Goal: Find specific page/section: Find specific page/section

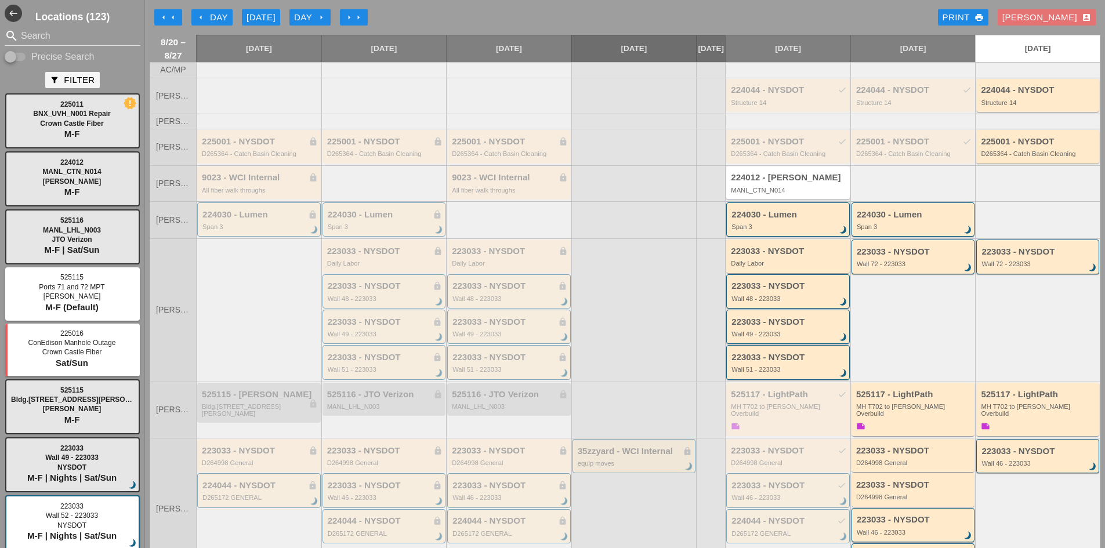
click at [207, 17] on div "arrow_left Day" at bounding box center [212, 17] width 32 height 13
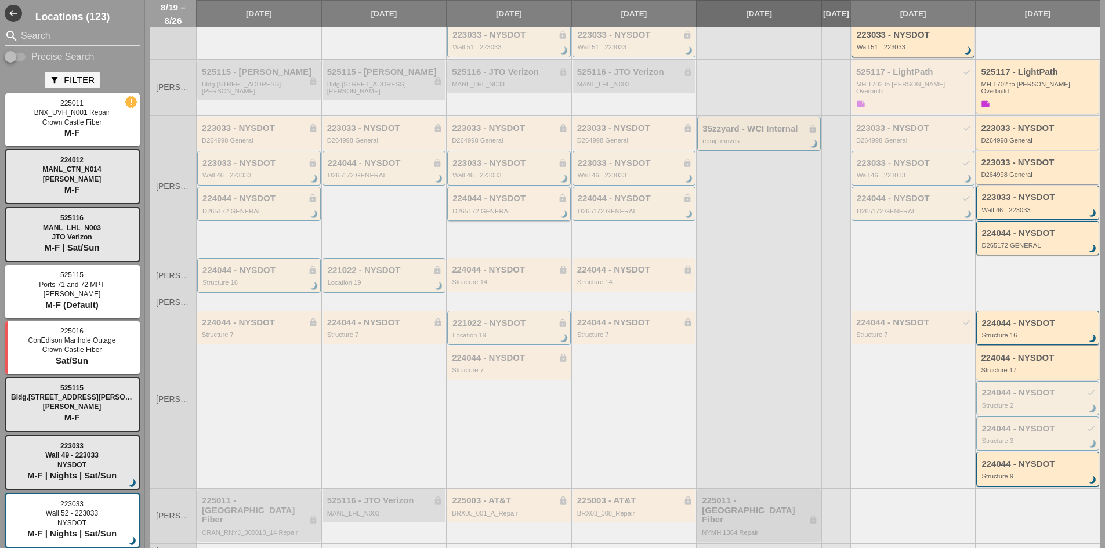
scroll to position [340, 0]
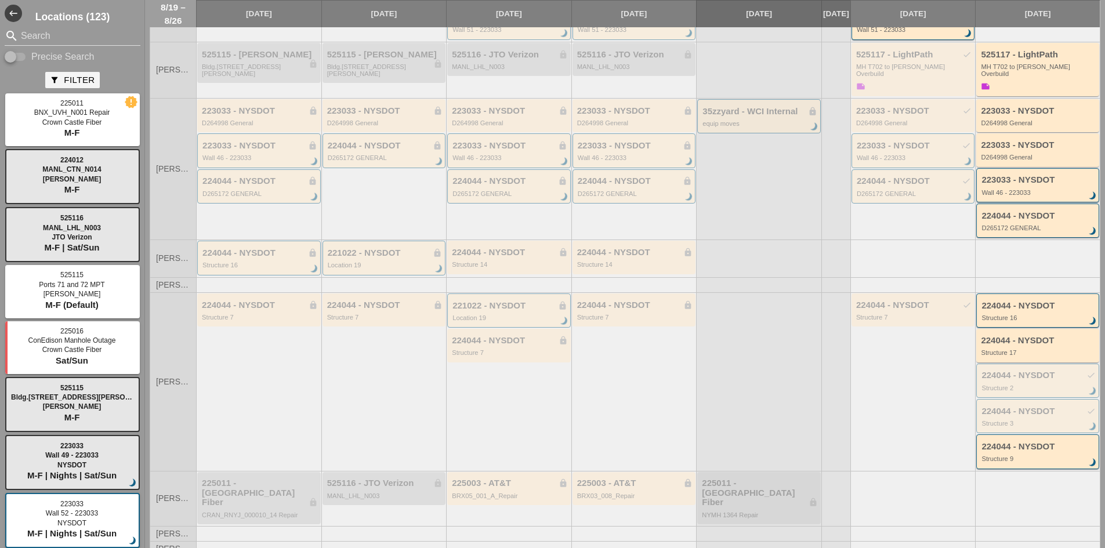
click at [615, 289] on div at bounding box center [633, 284] width 125 height 15
click at [622, 307] on div "224044 - NYSDOT lock" at bounding box center [635, 305] width 116 height 10
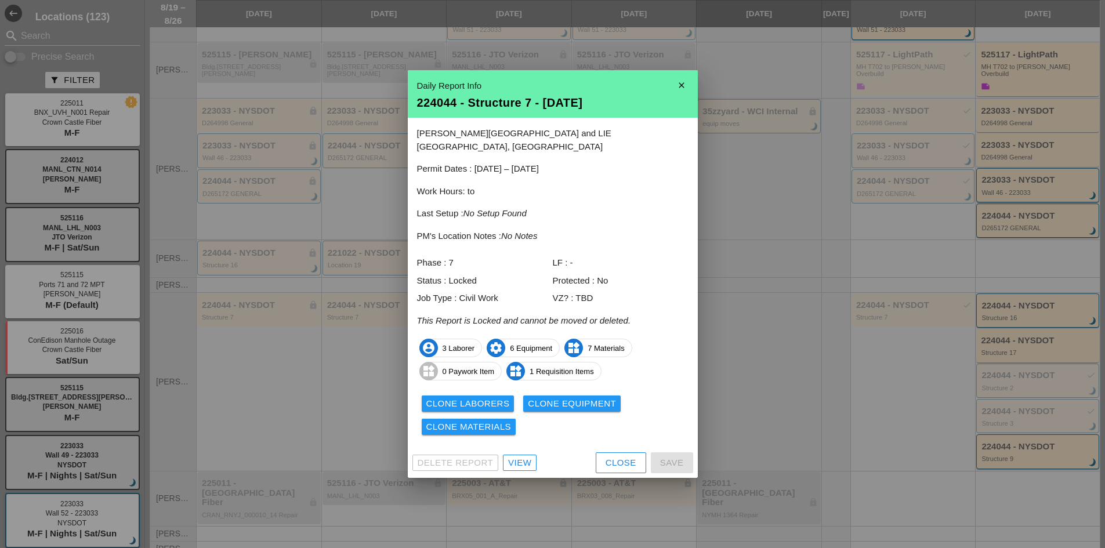
click at [314, 394] on div at bounding box center [552, 274] width 1105 height 548
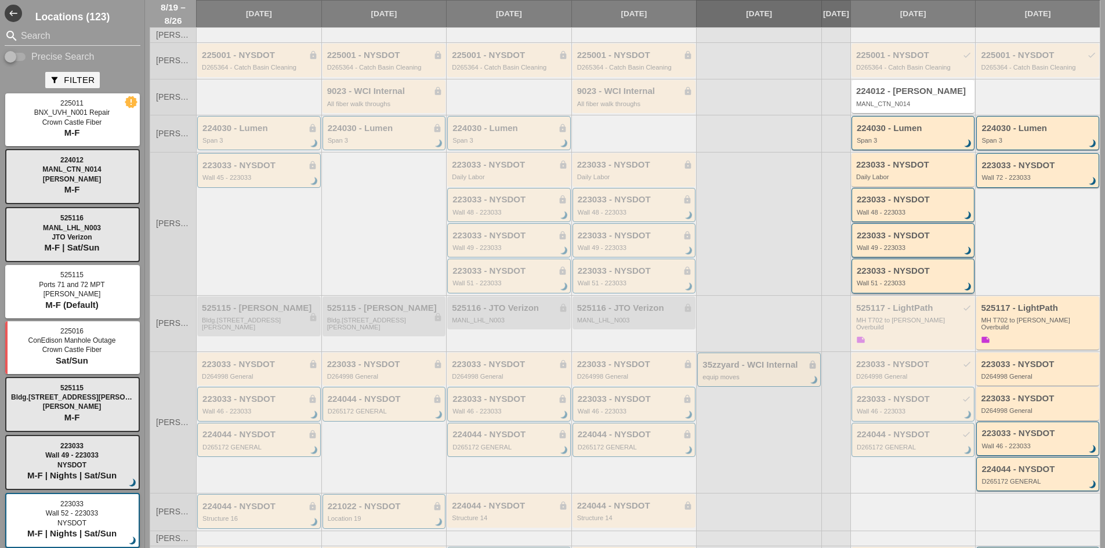
scroll to position [58, 0]
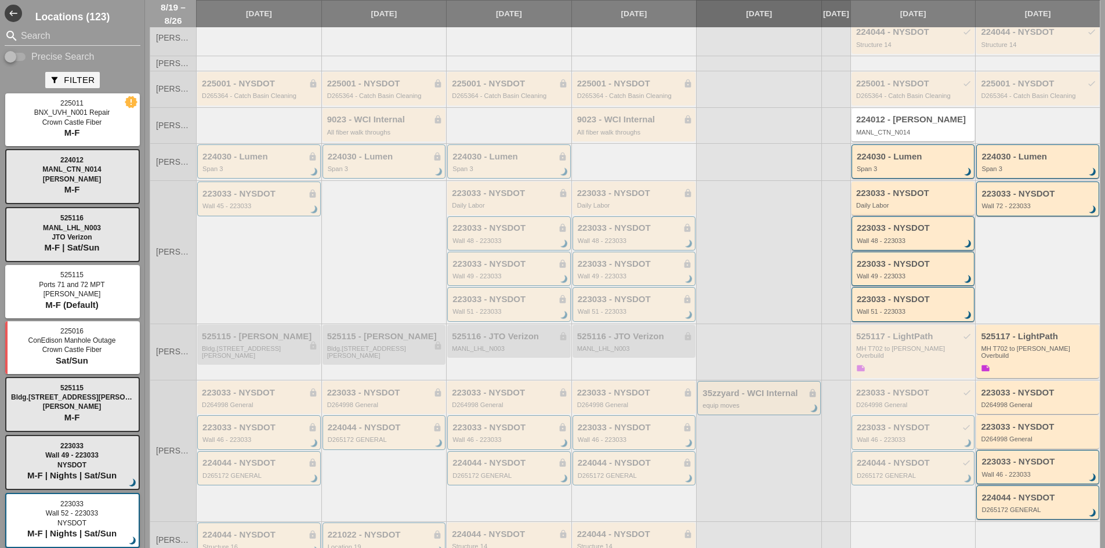
click at [893, 244] on div "Wall 48 - 223033" at bounding box center [914, 240] width 115 height 7
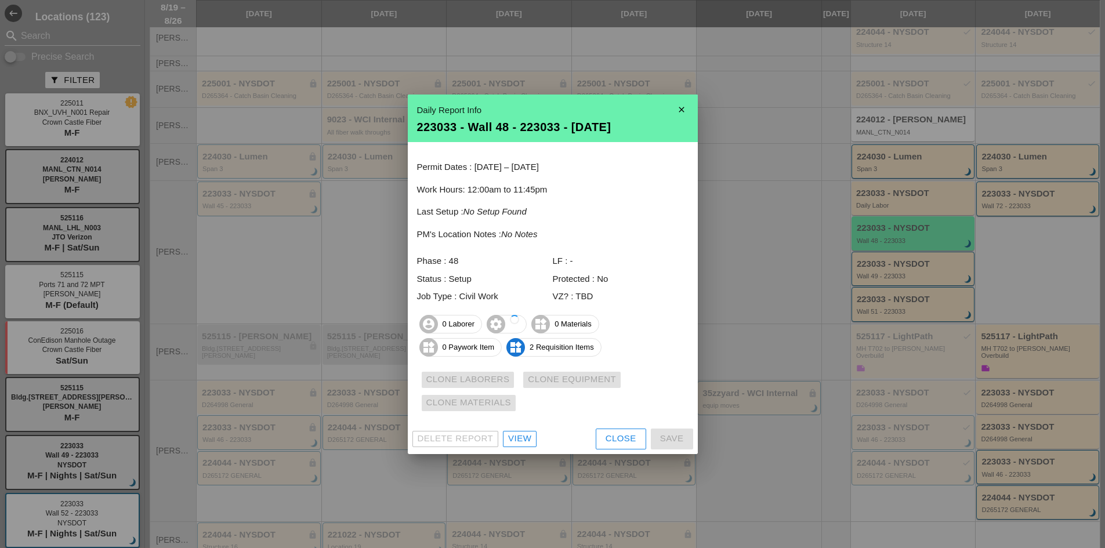
click at [515, 447] on div "Delete Report View Close Save" at bounding box center [553, 439] width 290 height 30
click at [514, 438] on div "View" at bounding box center [519, 438] width 23 height 13
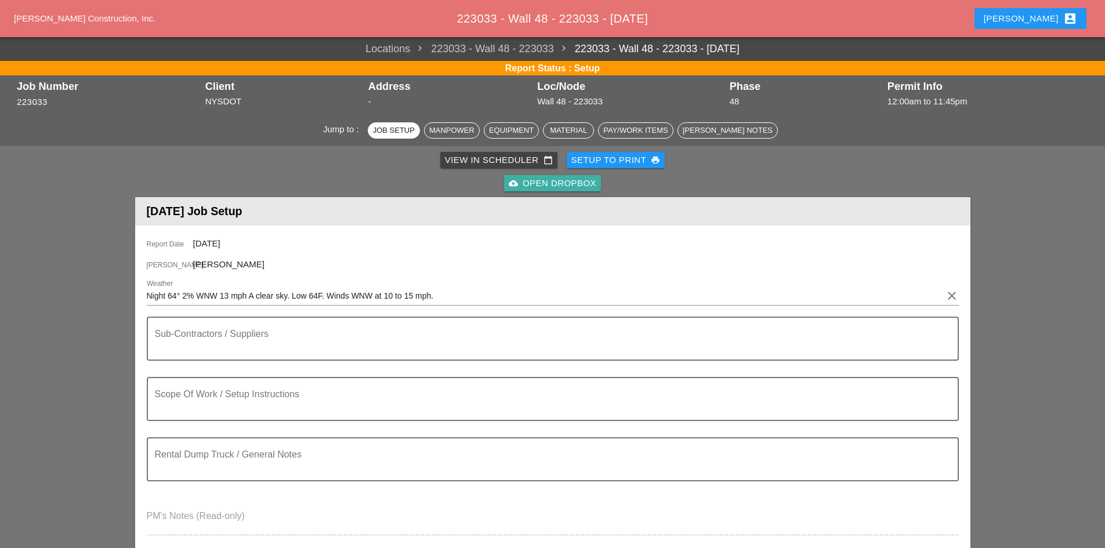
click at [524, 184] on div "cloud_upload Open Dropbox" at bounding box center [553, 183] width 88 height 13
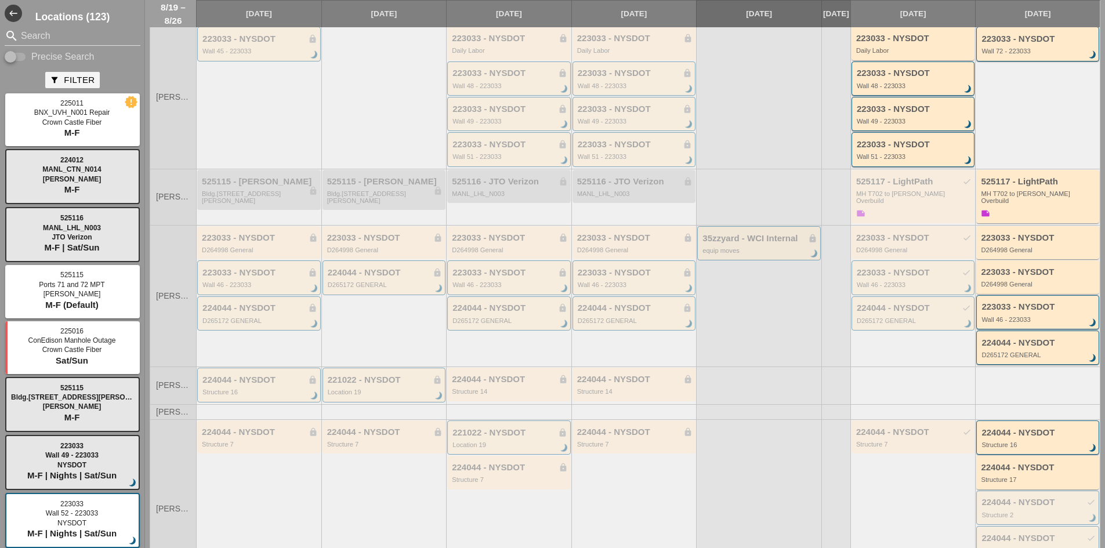
scroll to position [340, 0]
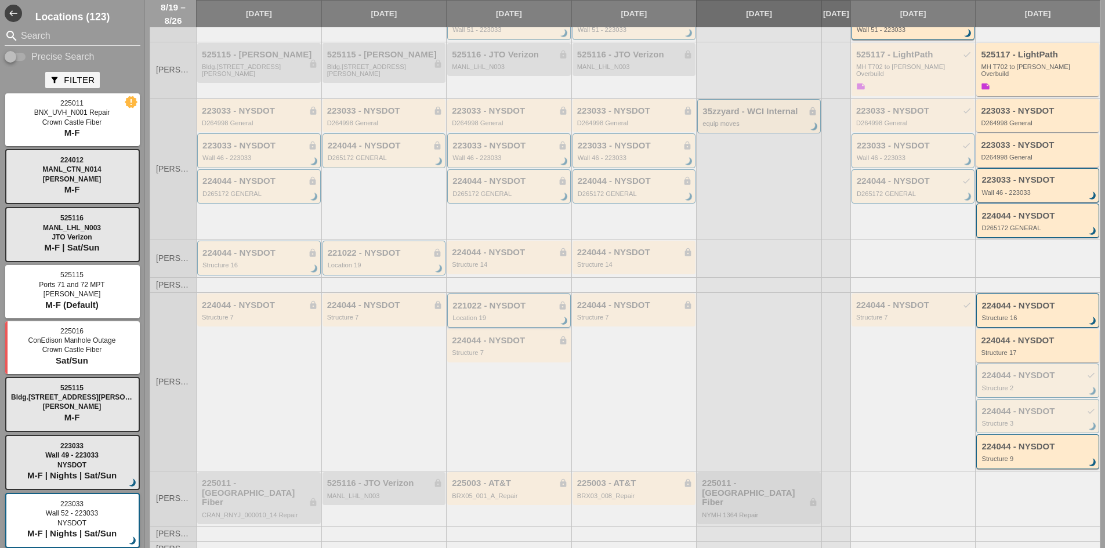
click at [502, 321] on div "Location 19" at bounding box center [509, 317] width 115 height 7
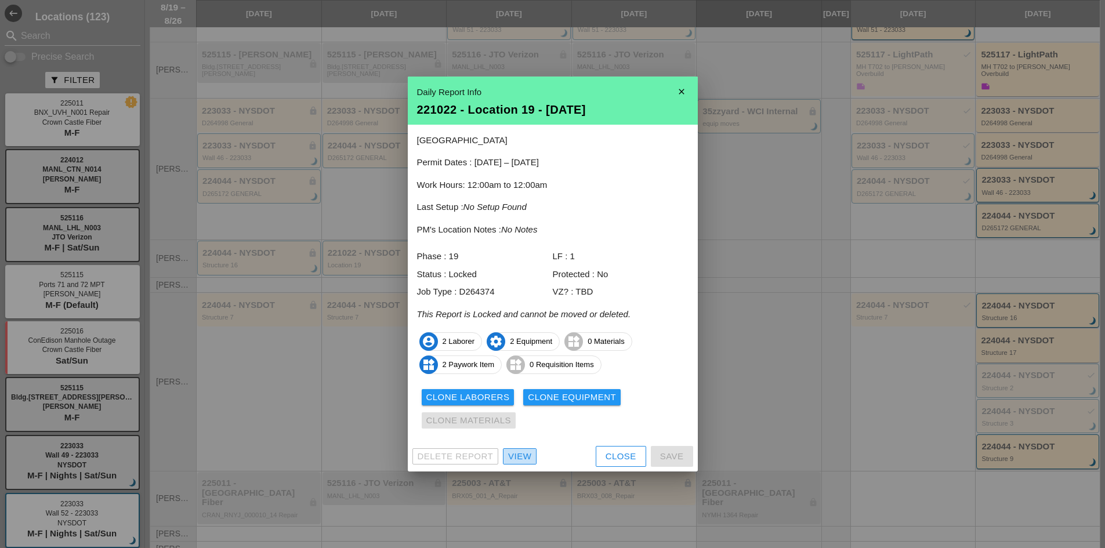
click at [522, 454] on div "View" at bounding box center [519, 456] width 23 height 13
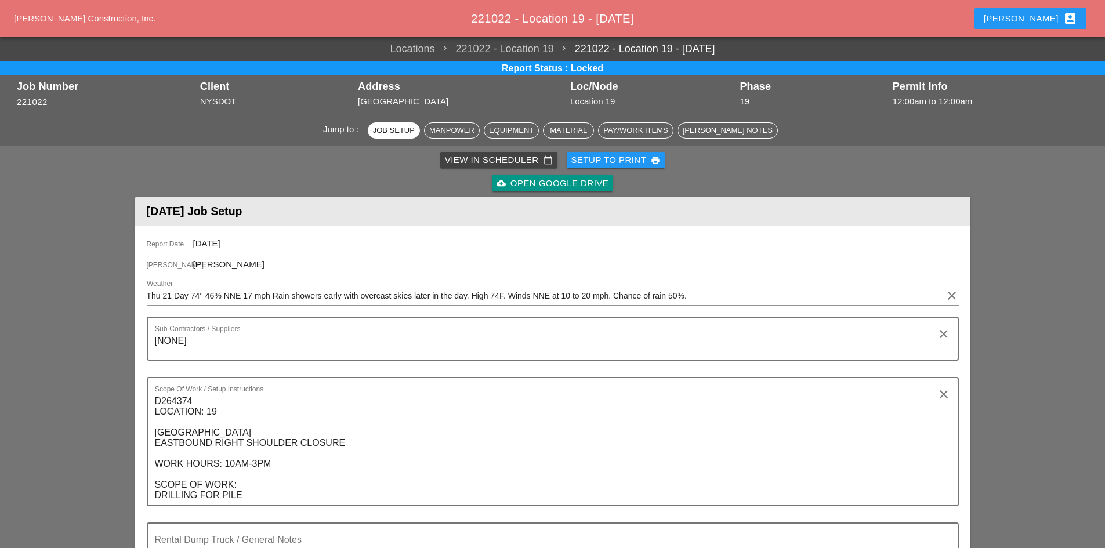
click at [585, 182] on div "cloud_upload Open Google Drive" at bounding box center [553, 183] width 112 height 13
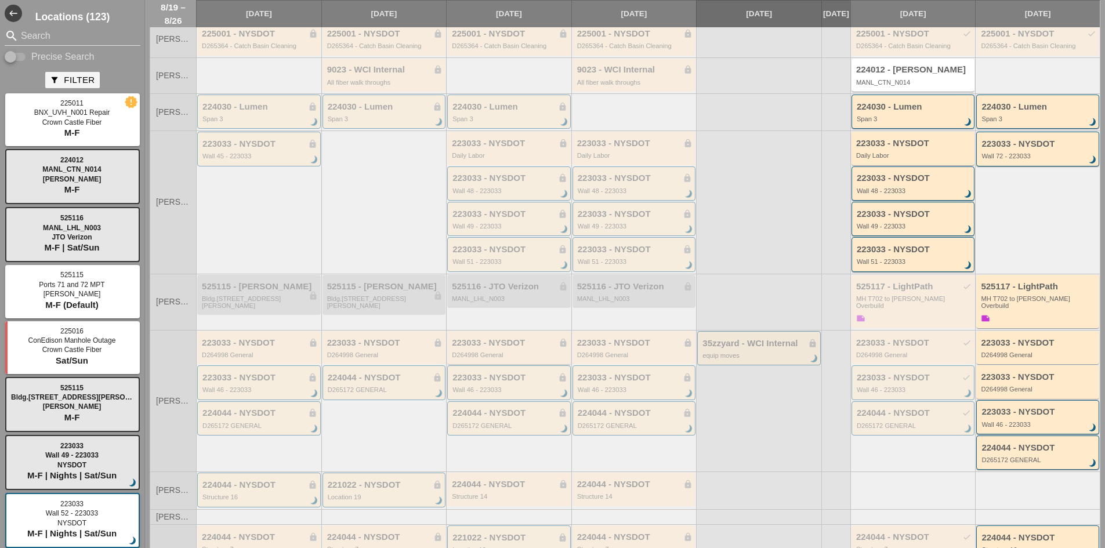
scroll to position [50, 0]
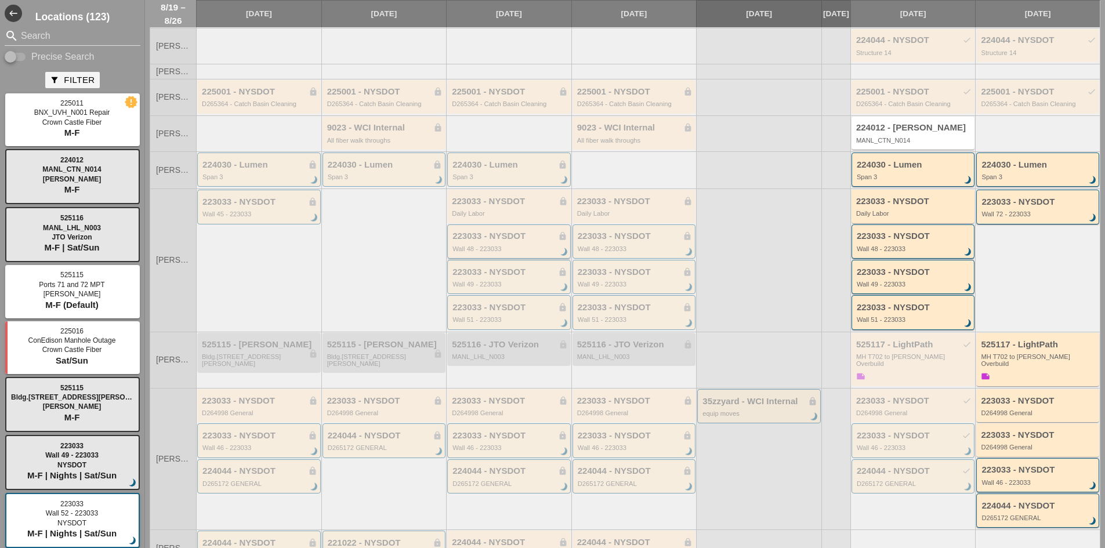
click at [535, 239] on div "223033 - NYSDOT lock Wall 48 - 223033 brightness_3" at bounding box center [509, 241] width 124 height 34
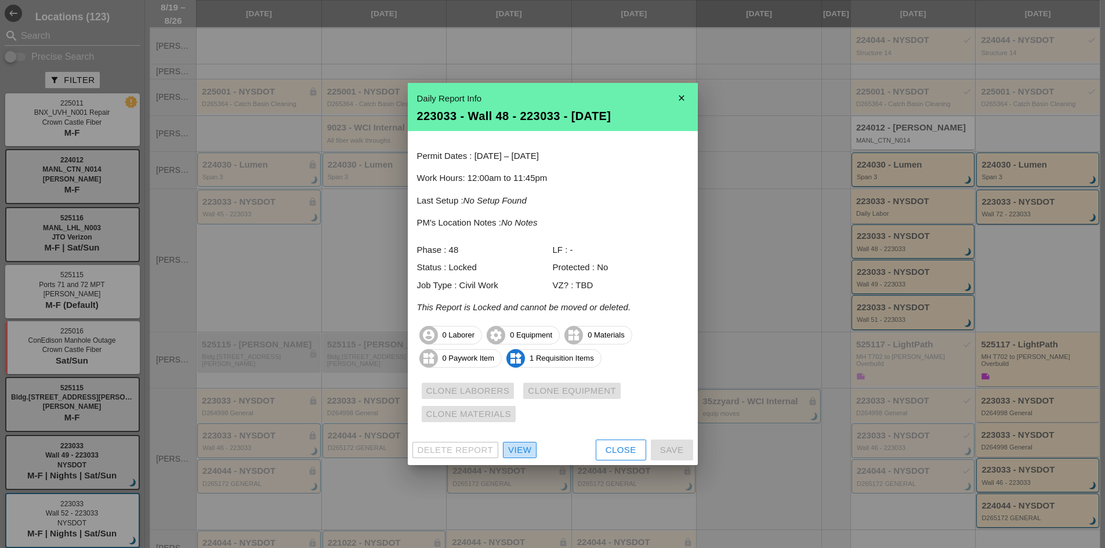
click at [527, 451] on div "View" at bounding box center [519, 450] width 23 height 13
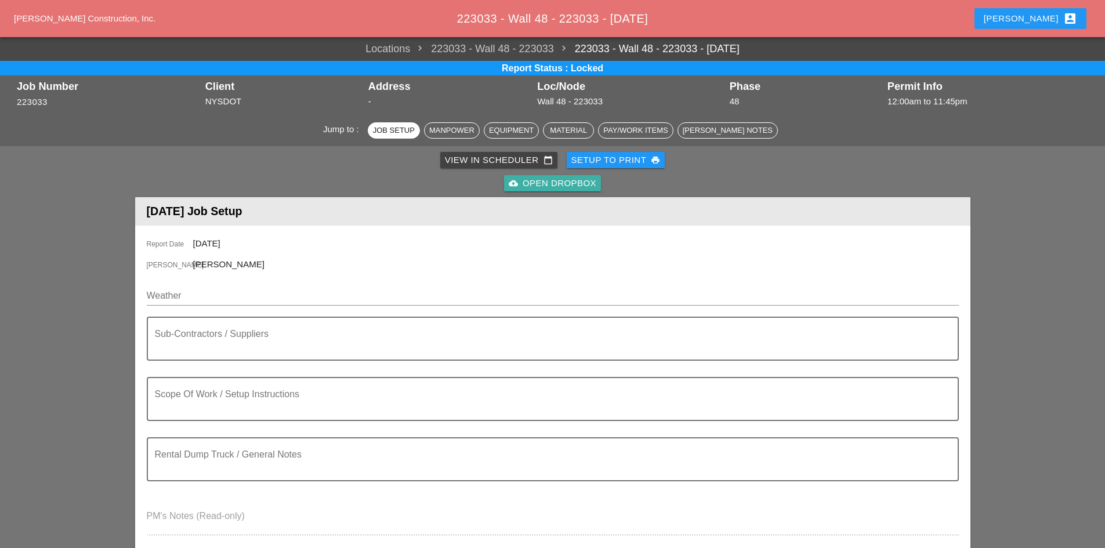
click at [561, 181] on div "cloud_upload Open Dropbox" at bounding box center [553, 183] width 88 height 13
